Goal: Task Accomplishment & Management: Manage account settings

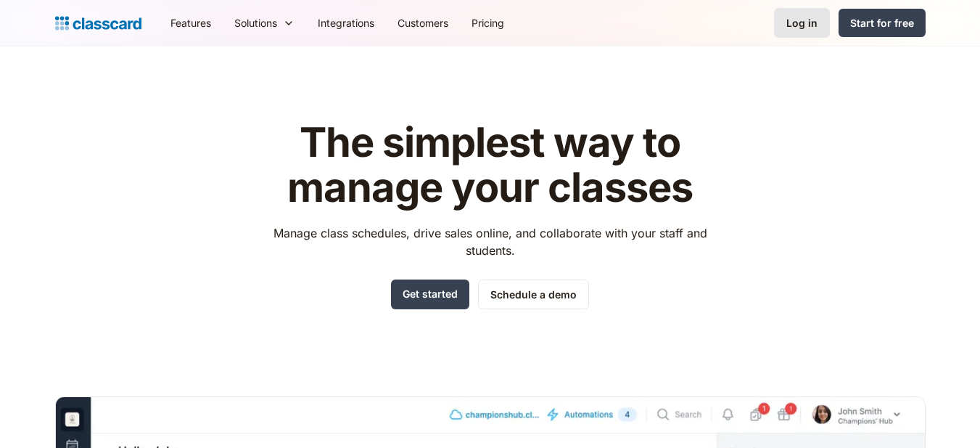
click at [803, 22] on div "Log in" at bounding box center [801, 22] width 31 height 15
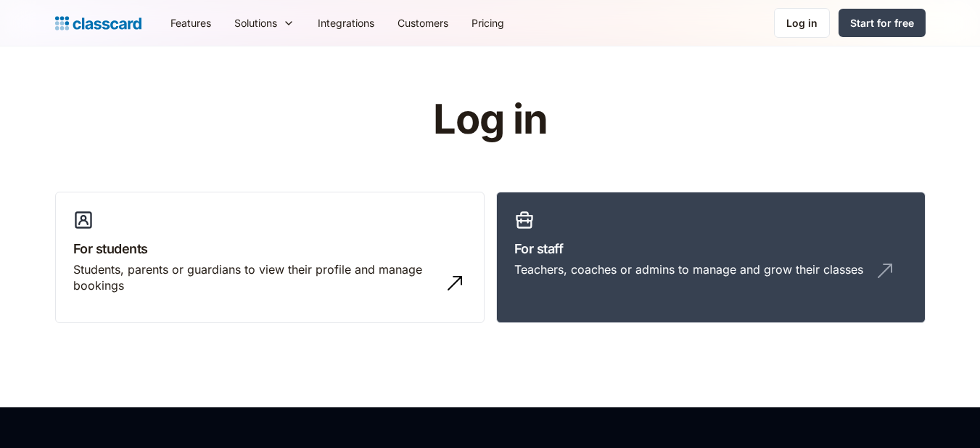
click at [628, 274] on div "Teachers, coaches or admins to manage and grow their classes" at bounding box center [688, 269] width 349 height 16
drag, startPoint x: 0, startPoint y: 0, endPoint x: 628, endPoint y: 274, distance: 685.4
click at [628, 274] on div "Teachers, coaches or admins to manage and grow their classes" at bounding box center [688, 269] width 349 height 16
